Goal: Information Seeking & Learning: Find specific fact

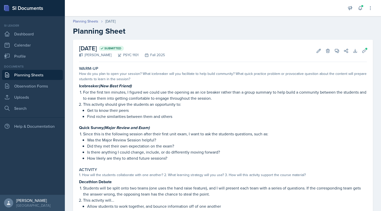
click at [90, 24] on div "Planning Sheets [DATE] Planning Sheet" at bounding box center [223, 27] width 316 height 17
click at [85, 19] on link "Planning Sheets" at bounding box center [85, 21] width 25 height 5
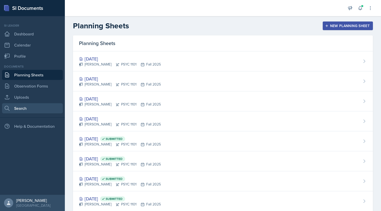
click at [36, 108] on link "Search" at bounding box center [32, 108] width 61 height 10
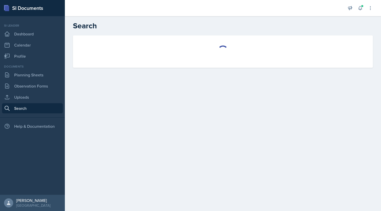
select select "all"
select select "1"
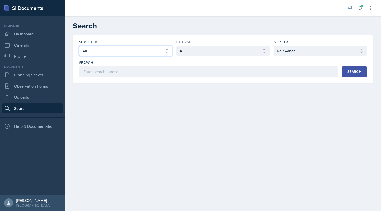
click at [124, 48] on select "Select semester All Fall 2025 Summer 2025 Spring 2025 Fall 2024 Summer 2024 Spr…" at bounding box center [125, 51] width 93 height 11
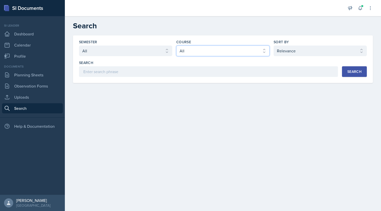
click at [189, 49] on select "Select course All ACCT 2101 ACCT 2102 ACCT 4050 ANTH 1102 ANTH 3301 ARCH 1000 A…" at bounding box center [222, 51] width 93 height 11
select select "93a945cf-eb40-40a1-82f0-d0905c6d75b7"
click at [176, 46] on select "Select course All ACCT 2101 ACCT 2102 ACCT 4050 ANTH 1102 ANTH 3301 ARCH 1000 A…" at bounding box center [222, 51] width 93 height 11
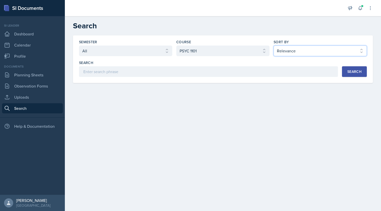
click at [284, 47] on select "Select sort by Relevance Document Date (Asc) Document Date (Desc)" at bounding box center [319, 51] width 93 height 11
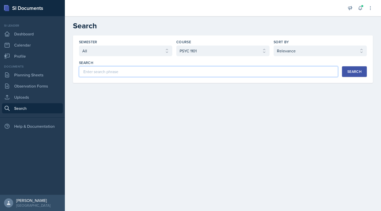
click at [229, 72] on input at bounding box center [208, 71] width 259 height 11
type input "memory"
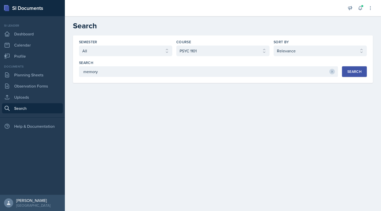
click at [355, 70] on div "Search" at bounding box center [354, 72] width 14 height 4
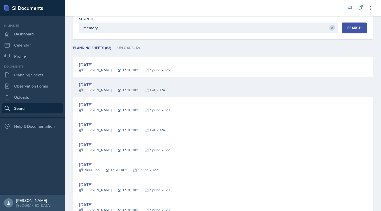
scroll to position [48, 0]
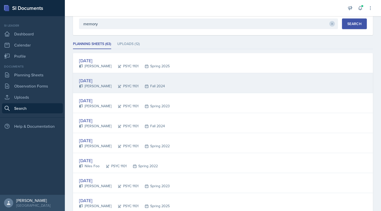
click at [173, 83] on div "[DATE] [PERSON_NAME] PSYC 1101 Fall 2024" at bounding box center [223, 83] width 300 height 20
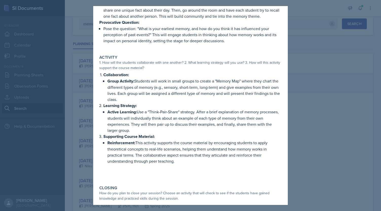
scroll to position [124, 0]
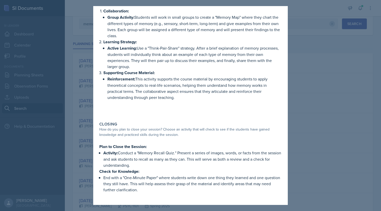
click at [314, 113] on div at bounding box center [190, 105] width 381 height 211
